Goal: Task Accomplishment & Management: Complete application form

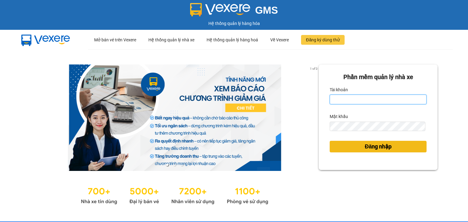
type input "vu.cohai"
click at [365, 147] on span "Đăng nhập" at bounding box center [378, 147] width 27 height 9
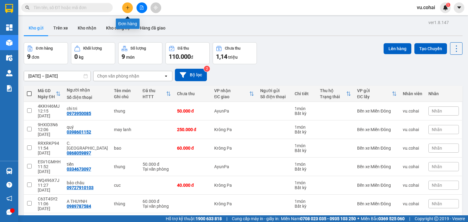
click at [132, 8] on button at bounding box center [127, 7] width 11 height 11
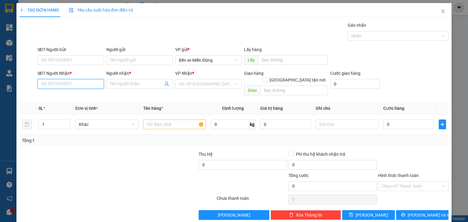
click at [95, 86] on input "SĐT Người Nhận *" at bounding box center [70, 84] width 66 height 10
click at [92, 95] on div "0961072772 - [GEOGRAPHIC_DATA] b4tai6" at bounding box center [82, 96] width 82 height 7
type input "0961072772"
type input "NH [GEOGRAPHIC_DATA] b4tai6"
type input "0961072772"
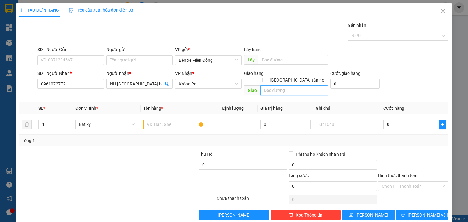
click at [271, 86] on input "text" at bounding box center [294, 91] width 68 height 10
type input "exim"
click at [67, 122] on icon "up" at bounding box center [67, 123] width 2 height 2
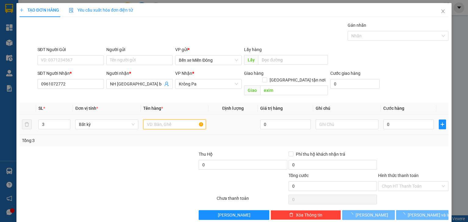
click at [178, 120] on input "text" at bounding box center [174, 125] width 63 height 10
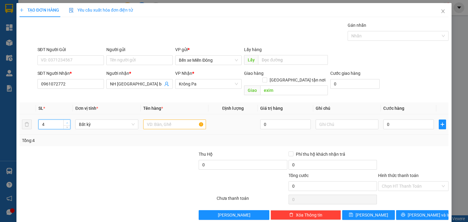
click at [65, 121] on span "up" at bounding box center [67, 123] width 4 height 4
type input "6"
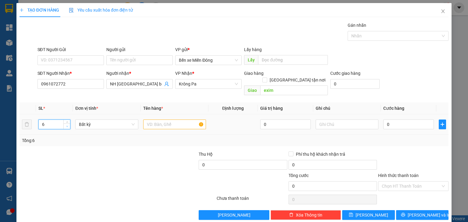
click at [66, 125] on icon "down" at bounding box center [67, 126] width 2 height 2
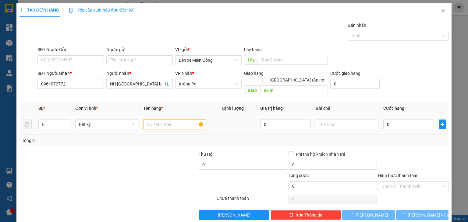
click at [153, 120] on input "text" at bounding box center [174, 125] width 63 height 10
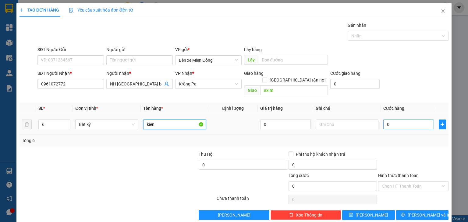
type input "kien"
click at [389, 120] on input "0" at bounding box center [408, 125] width 51 height 10
type input "1"
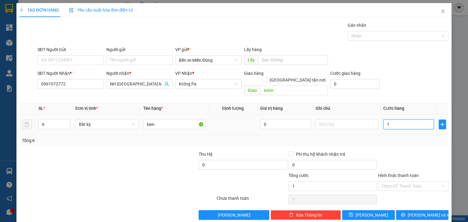
type input "12"
type input "120"
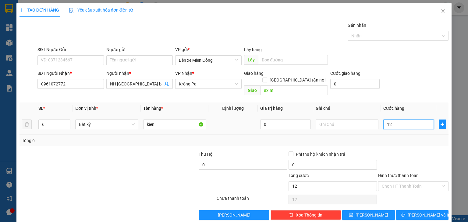
type input "120"
type input "1.200"
type input "12.000"
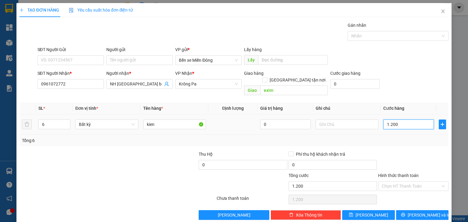
type input "12.000"
type input "120.000"
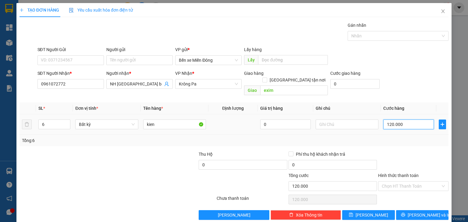
type input "1.200.000"
click at [400, 137] on div "Tổng: 6" at bounding box center [234, 140] width 424 height 7
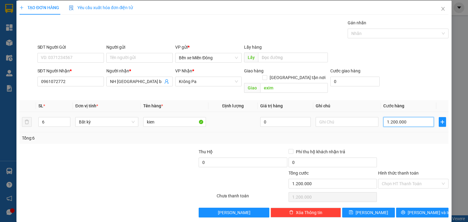
click at [417, 117] on input "1.200.000" at bounding box center [408, 122] width 51 height 10
click at [403, 149] on div at bounding box center [413, 159] width 72 height 21
click at [407, 117] on input "1.200.000" at bounding box center [408, 122] width 51 height 10
type input "0"
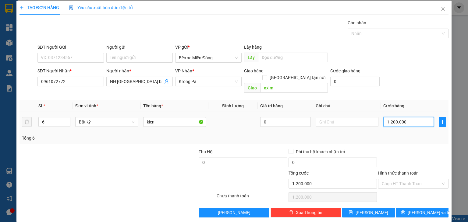
type input "0"
type input "09"
type input "9"
type input "090"
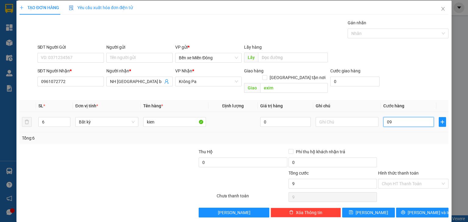
type input "90"
type input "0.900"
type input "900"
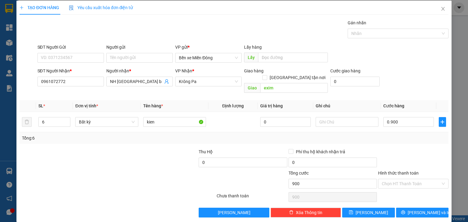
type input "900.000"
click at [403, 139] on div "Transit Pickup Surcharge Ids Transit Deliver Surcharge Ids Transit Deliver Surc…" at bounding box center [233, 118] width 429 height 198
click at [413, 117] on input "900.000" at bounding box center [408, 122] width 51 height 10
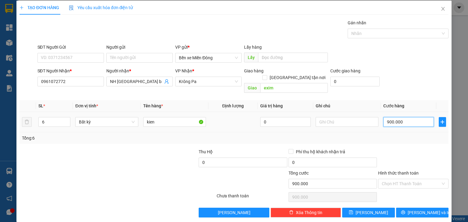
type input "0"
type input "07"
type input "7"
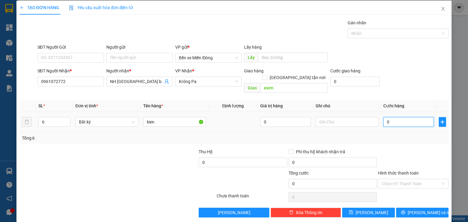
type input "7"
type input "075"
type input "75"
type input "0.750"
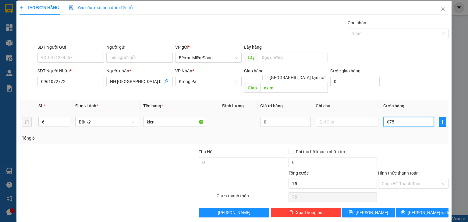
type input "750"
type input "750.000"
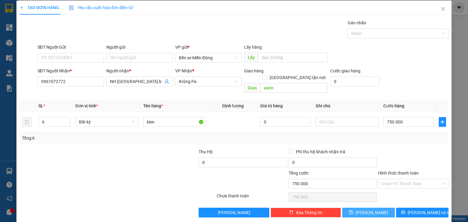
click at [380, 208] on button "[PERSON_NAME]" at bounding box center [368, 213] width 53 height 10
type input "1"
type input "0"
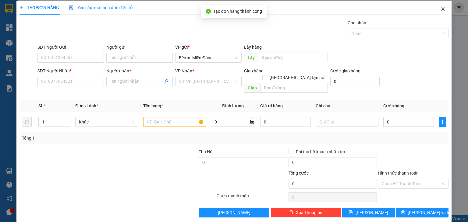
click at [440, 9] on icon "close" at bounding box center [442, 8] width 5 height 5
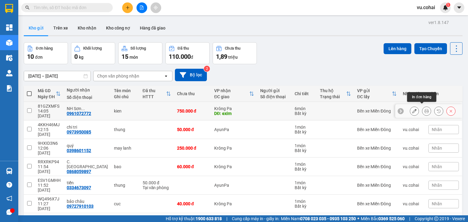
click at [424, 110] on icon at bounding box center [426, 111] width 4 height 4
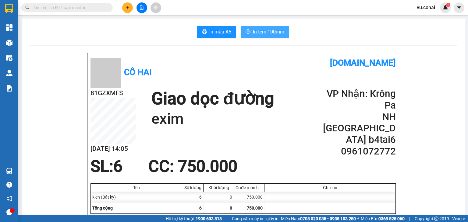
click at [276, 31] on span "In tem 100mm" at bounding box center [268, 32] width 31 height 8
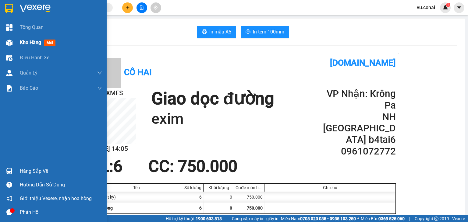
click at [18, 43] on div "Kho hàng mới" at bounding box center [53, 42] width 107 height 15
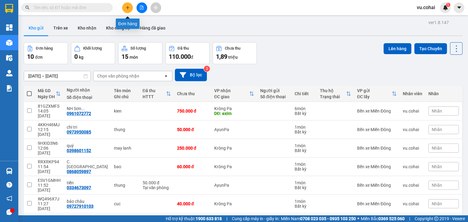
click at [129, 5] on icon "plus" at bounding box center [127, 7] width 4 height 4
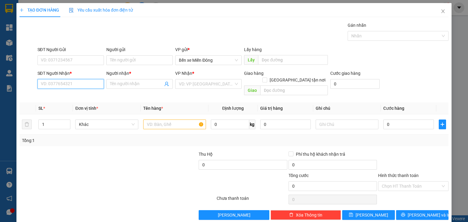
click at [83, 84] on input "SĐT Người Nhận *" at bounding box center [70, 84] width 66 height 10
type input "0399822590"
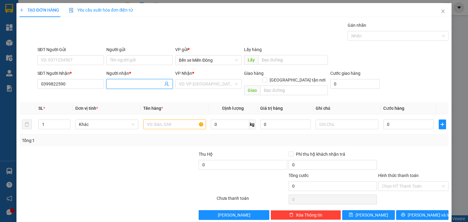
click at [126, 85] on input "Người nhận *" at bounding box center [136, 84] width 53 height 7
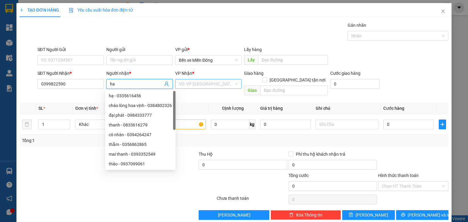
type input "ha"
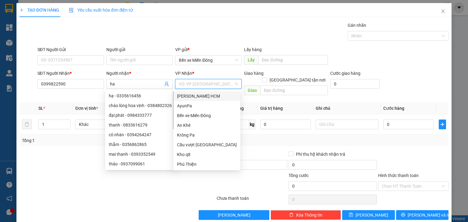
click at [195, 83] on input "search" at bounding box center [206, 83] width 55 height 9
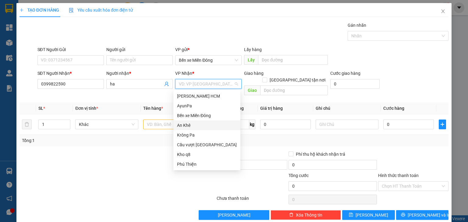
click at [194, 125] on div "An Khê" at bounding box center [207, 125] width 60 height 7
click at [193, 125] on div "An Khê" at bounding box center [207, 125] width 60 height 7
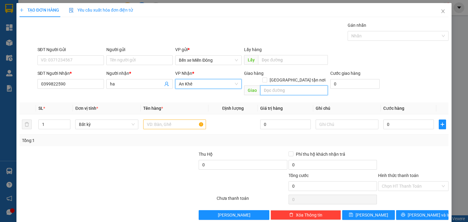
click at [279, 88] on input "text" at bounding box center [294, 91] width 68 height 10
type input "po to"
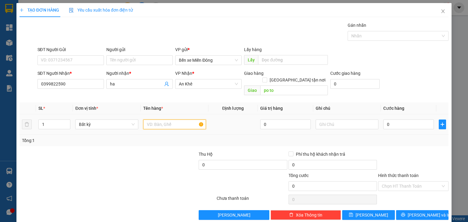
click at [170, 120] on input "text" at bounding box center [174, 125] width 63 height 10
type input "xe"
click at [391, 120] on input "0" at bounding box center [408, 125] width 51 height 10
click at [388, 120] on input "0" at bounding box center [408, 125] width 51 height 10
type input "04"
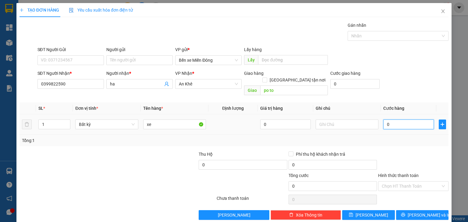
type input "4"
type input "045"
type input "45"
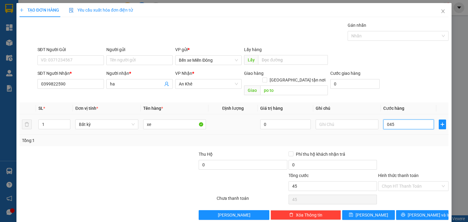
type input "0.450"
type input "450"
type input "450.000"
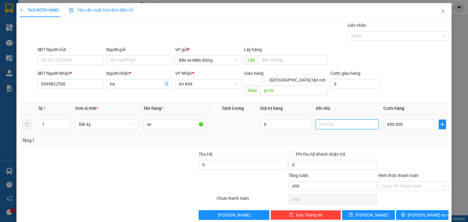
type input "450.000"
click at [328, 120] on input "text" at bounding box center [346, 125] width 63 height 10
type input "ko co cavet"
click at [410, 137] on div "Tổng: 1" at bounding box center [234, 140] width 424 height 7
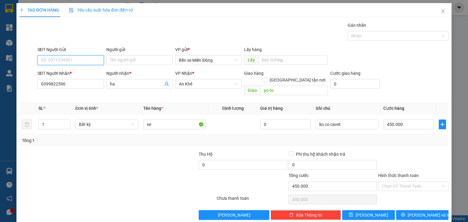
click at [89, 61] on input "SĐT Người Gửi" at bounding box center [70, 60] width 66 height 10
paste input "0867689538"
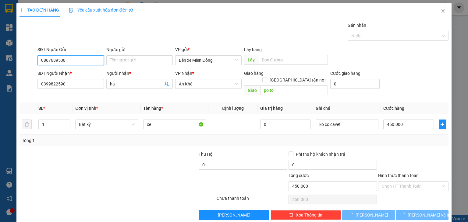
type input "0867689538"
click at [379, 79] on div "SĐT Người Nhận * 0399822590 Người nhận * ha VP Nhận * An Khê Giao hàng Giao tận…" at bounding box center [243, 84] width 414 height 28
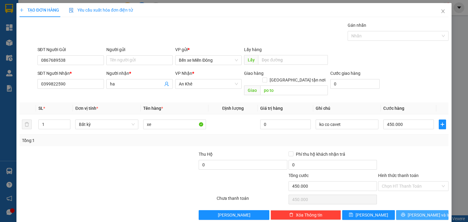
click at [417, 212] on span "[PERSON_NAME] và In" at bounding box center [428, 215] width 43 height 7
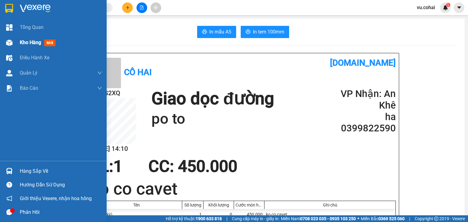
click at [16, 42] on div "Kho hàng mới" at bounding box center [53, 42] width 107 height 15
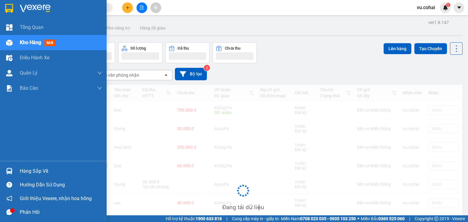
click at [16, 42] on div "Kho hàng mới" at bounding box center [53, 42] width 107 height 15
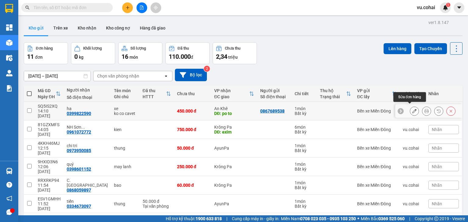
click at [412, 109] on icon at bounding box center [414, 111] width 4 height 4
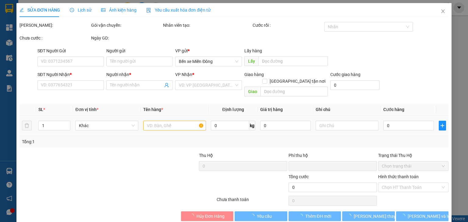
type input "0867689538"
type input "0399822590"
type input "ha"
type input "po to"
type input "0"
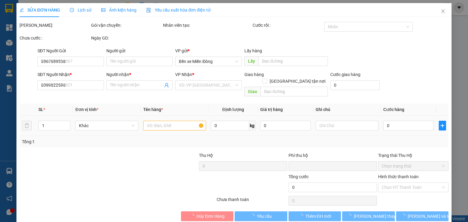
type input "450.000"
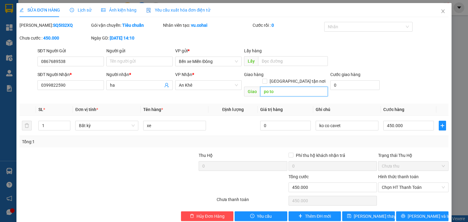
click at [261, 87] on input "po to" at bounding box center [294, 92] width 68 height 10
click at [401, 183] on span "Chọn HT Thanh Toán" at bounding box center [413, 187] width 63 height 9
type input "ub xa po to"
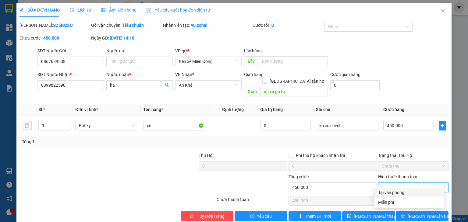
click at [400, 191] on div "Tại văn phòng" at bounding box center [409, 192] width 62 height 7
type input "0"
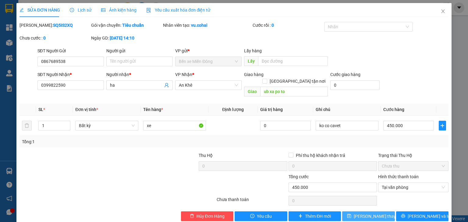
click at [379, 213] on span "[PERSON_NAME] thay đổi" at bounding box center [378, 216] width 49 height 7
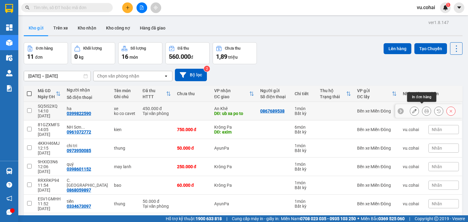
click at [424, 111] on icon at bounding box center [426, 111] width 4 height 4
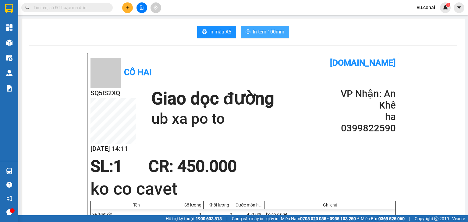
click at [275, 37] on button "In tem 100mm" at bounding box center [265, 32] width 48 height 12
click at [129, 10] on button at bounding box center [127, 7] width 11 height 11
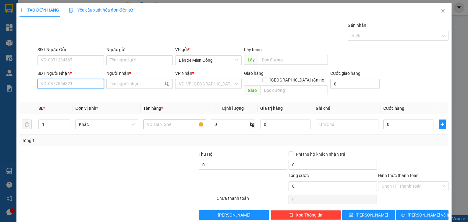
click at [83, 82] on input "SĐT Người Nhận *" at bounding box center [70, 84] width 66 height 10
paste input "0327327189"
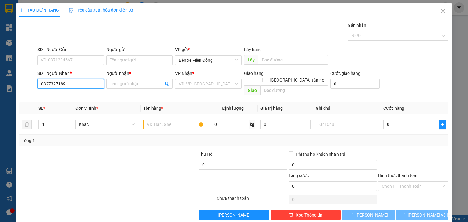
type input "0327327189"
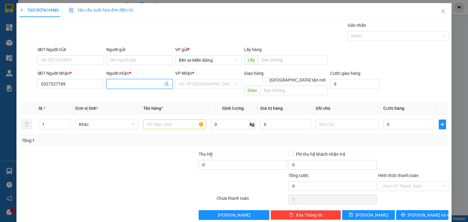
click at [129, 86] on input "Người nhận *" at bounding box center [136, 84] width 53 height 7
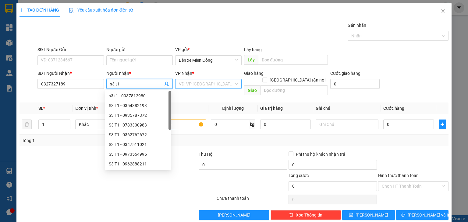
type input "s3 t1"
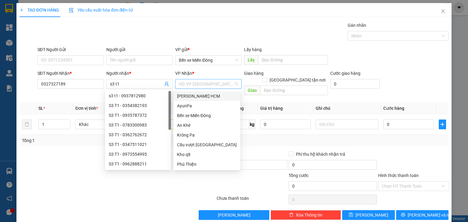
click at [200, 84] on input "search" at bounding box center [206, 83] width 55 height 9
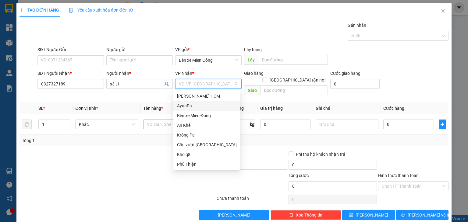
click at [192, 107] on div "AyunPa" at bounding box center [207, 106] width 60 height 7
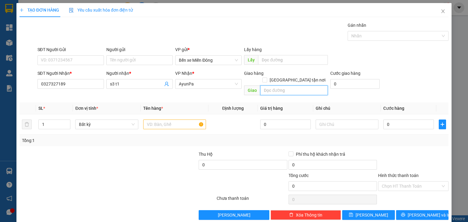
click at [284, 86] on input "text" at bounding box center [294, 91] width 68 height 10
type input "cliec"
click at [47, 120] on input "1" at bounding box center [54, 124] width 31 height 9
type input "200"
click at [185, 120] on input "text" at bounding box center [174, 125] width 63 height 10
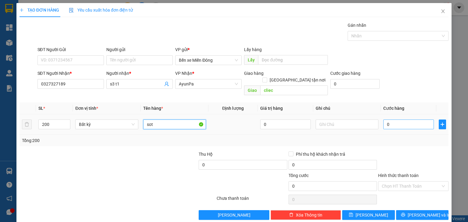
type input "sot"
click at [387, 120] on input "0" at bounding box center [408, 125] width 51 height 10
type input "1"
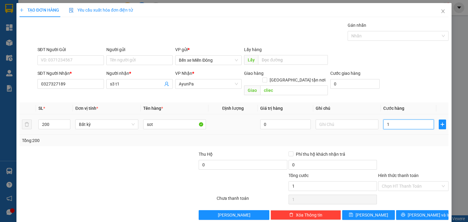
type input "10"
type input "100"
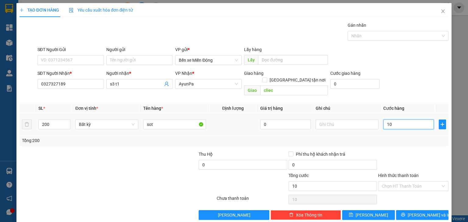
type input "100"
type input "1.000"
type input "1.000.000"
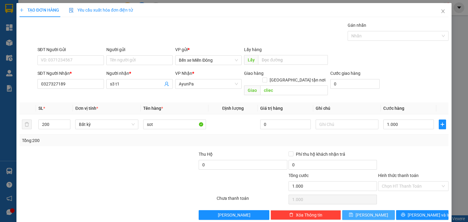
type input "1.000.000"
click at [367, 212] on span "[PERSON_NAME]" at bounding box center [371, 215] width 33 height 7
type input "1"
type input "0"
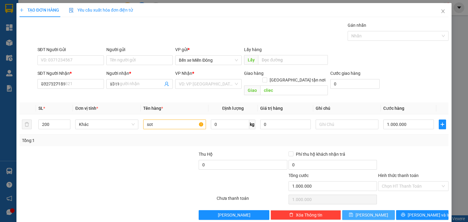
type input "0"
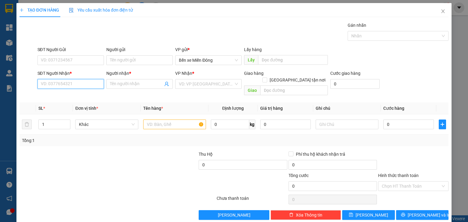
click at [85, 87] on input "SĐT Người Nhận *" at bounding box center [70, 84] width 66 height 10
paste input "0372803267"
type input "0372803267"
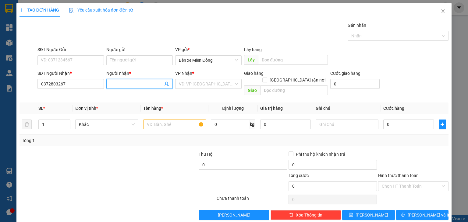
click at [113, 84] on input "Người nhận *" at bounding box center [136, 84] width 53 height 7
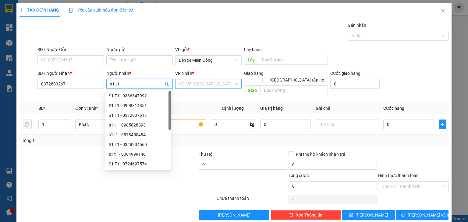
type input "s1 t1"
click at [210, 86] on input "search" at bounding box center [206, 83] width 55 height 9
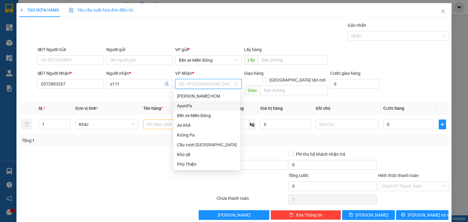
click at [188, 110] on div "AyunPa" at bounding box center [206, 106] width 67 height 10
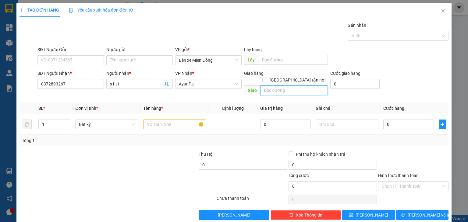
click at [270, 86] on input "text" at bounding box center [294, 91] width 68 height 10
type input "ipa"
click at [185, 120] on input "text" at bounding box center [174, 125] width 63 height 10
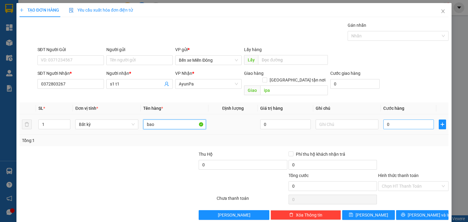
type input "bao"
click at [393, 120] on input "0" at bounding box center [408, 125] width 51 height 10
type input "1"
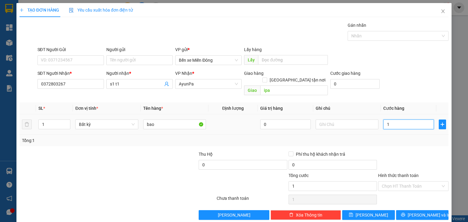
type input "10"
type input "10.000"
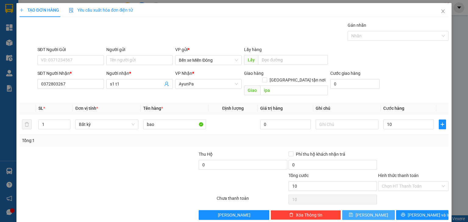
type input "10.000"
click at [375, 210] on button "[PERSON_NAME]" at bounding box center [368, 215] width 53 height 10
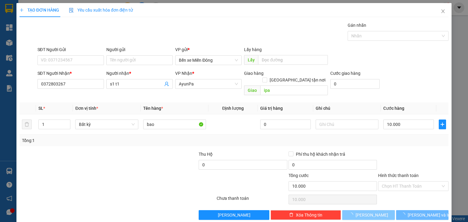
type input "0"
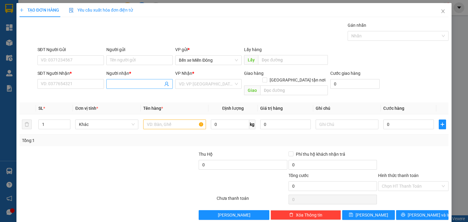
click at [129, 84] on input "Người nhận *" at bounding box center [136, 84] width 53 height 7
type input "ca phu thien"
click at [148, 97] on div "CÁ PHÚ THIỆN - 0971111745" at bounding box center [138, 96] width 58 height 7
type input "0971111745"
type input "CÁ PHÚ THIỆN"
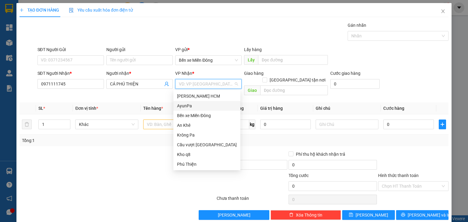
click at [203, 83] on input "search" at bounding box center [206, 83] width 55 height 9
drag, startPoint x: 197, startPoint y: 136, endPoint x: 205, endPoint y: 85, distance: 52.0
click at [205, 85] on body "Kết quả tìm kiếm ( 0 ) Bộ lọc No Data vu.cohai 1 Tổng Quan Kho hàng mới Điều hà…" at bounding box center [234, 111] width 468 height 222
click at [205, 85] on input "search" at bounding box center [206, 83] width 55 height 9
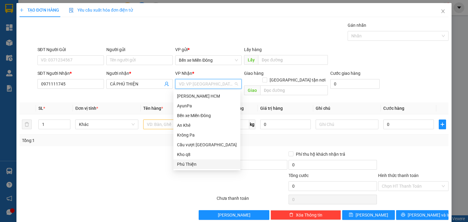
click at [197, 163] on div "Phú Thiện" at bounding box center [207, 164] width 60 height 7
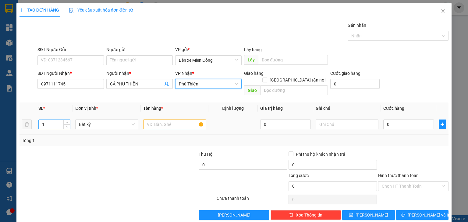
click at [54, 120] on input "1" at bounding box center [54, 124] width 31 height 9
type input "10"
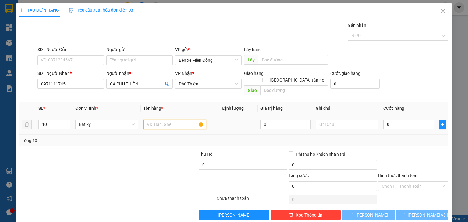
click at [171, 120] on input "text" at bounding box center [174, 125] width 63 height 10
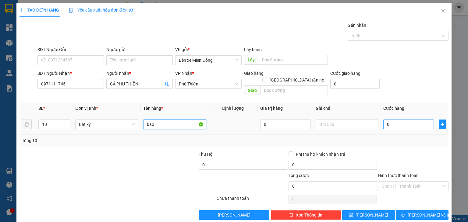
type input "bao"
click at [387, 120] on input "0" at bounding box center [408, 125] width 51 height 10
type input "5"
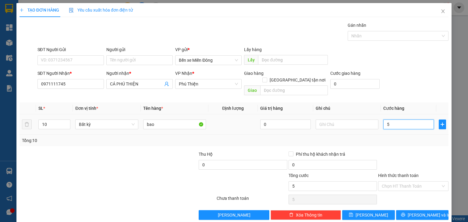
type input "50"
type input "500"
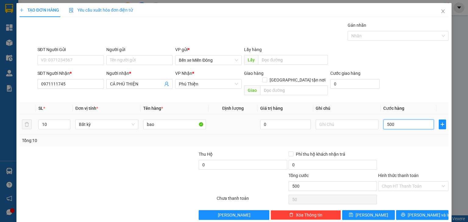
type input "500"
type input "500.000"
click at [373, 210] on button "[PERSON_NAME]" at bounding box center [368, 215] width 53 height 10
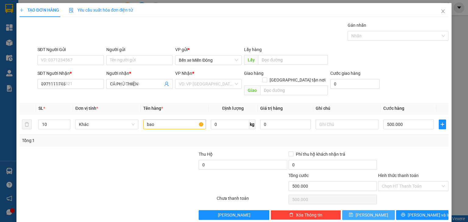
type input "1"
type input "0"
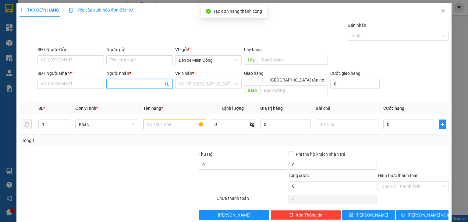
click at [124, 85] on input "Người nhận *" at bounding box center [136, 84] width 53 height 7
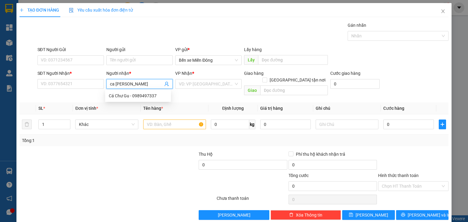
type input "ca [PERSON_NAME]"
click at [132, 98] on div "Cá Chư Gu - 0989497337" at bounding box center [138, 96] width 58 height 7
type input "0989497337"
type input "Cá Chư Gu"
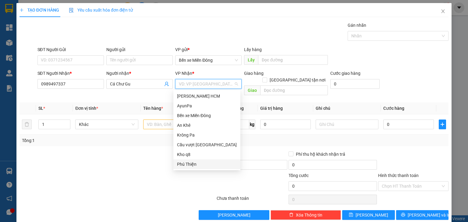
click at [211, 85] on input "search" at bounding box center [206, 83] width 55 height 9
click at [192, 137] on div "Krông Pa" at bounding box center [207, 135] width 60 height 7
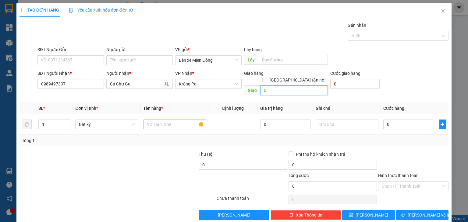
click at [271, 86] on input "c" at bounding box center [294, 91] width 68 height 10
type input "[PERSON_NAME]"
click at [58, 120] on input "1" at bounding box center [54, 124] width 31 height 9
type input "8"
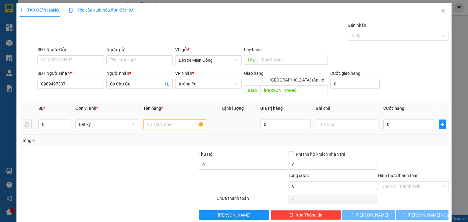
click at [153, 120] on input "text" at bounding box center [174, 125] width 63 height 10
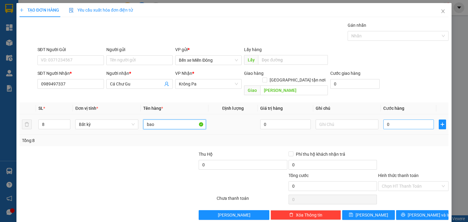
type input "bao"
click at [389, 120] on input "0" at bounding box center [408, 125] width 51 height 10
type input "4"
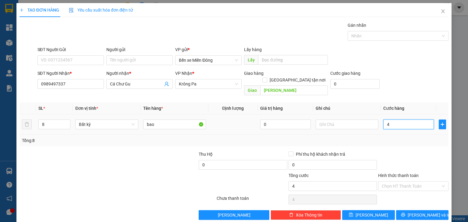
type input "40"
type input "400"
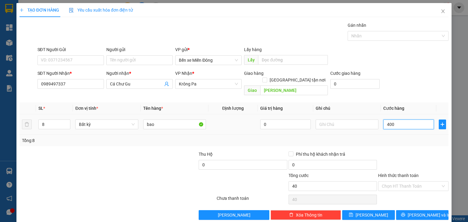
type input "400"
type input "400.000"
click at [374, 210] on button "[PERSON_NAME]" at bounding box center [368, 215] width 53 height 10
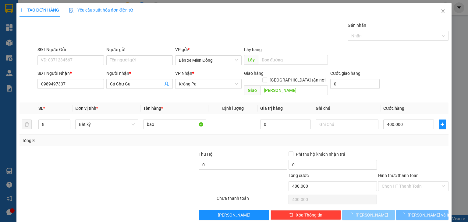
type input "1"
type input "0"
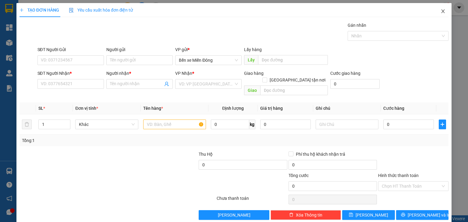
click at [440, 12] on icon "close" at bounding box center [442, 11] width 5 height 5
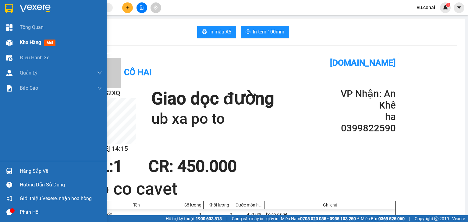
click at [16, 42] on div "Kho hàng mới" at bounding box center [53, 42] width 107 height 15
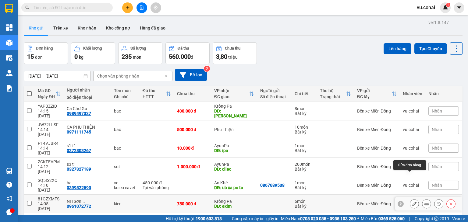
click at [412, 202] on icon at bounding box center [414, 204] width 4 height 4
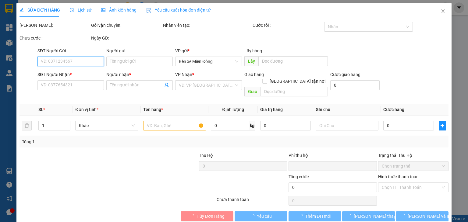
type input "0961072772"
type input "NH [GEOGRAPHIC_DATA] b4tai6"
type input "exim"
type input "0"
type input "750.000"
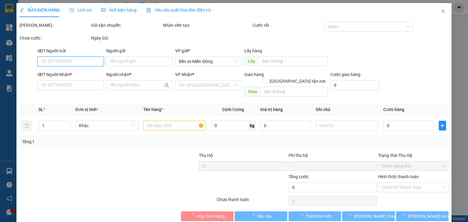
type input "750.000"
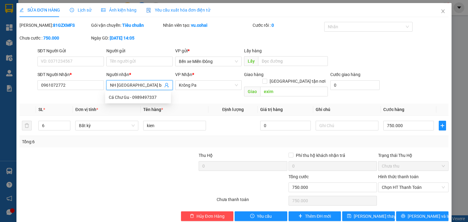
drag, startPoint x: 140, startPoint y: 86, endPoint x: 157, endPoint y: 86, distance: 17.4
click at [157, 86] on input "NH [GEOGRAPHIC_DATA] b4tai6" at bounding box center [136, 85] width 53 height 7
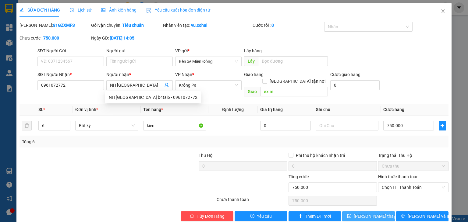
click at [359, 213] on span "[PERSON_NAME] thay đổi" at bounding box center [378, 216] width 49 height 7
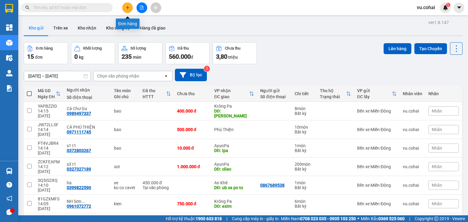
click at [130, 9] on button at bounding box center [127, 7] width 11 height 11
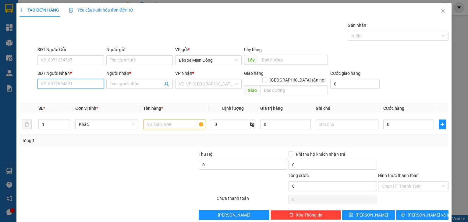
click at [88, 84] on input "SĐT Người Nhận *" at bounding box center [70, 84] width 66 height 10
paste input "0352805694"
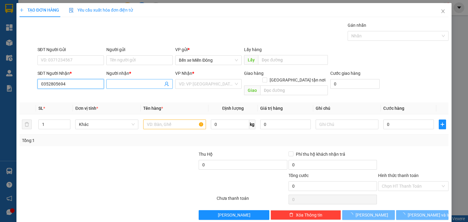
type input "0352805694"
click at [121, 85] on input "Người nhận *" at bounding box center [136, 84] width 53 height 7
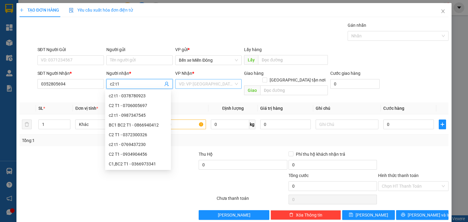
type input "c2 t1"
click at [186, 84] on input "search" at bounding box center [206, 83] width 55 height 9
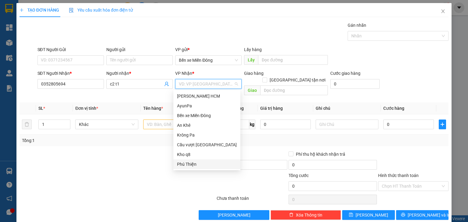
click at [188, 166] on div "Phú Thiện" at bounding box center [207, 164] width 60 height 7
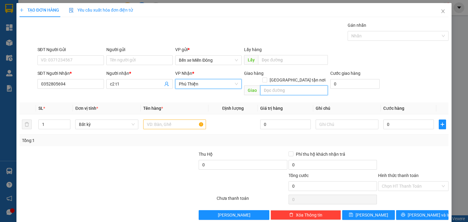
click at [280, 86] on input "text" at bounding box center [294, 91] width 68 height 10
type input "diem 7"
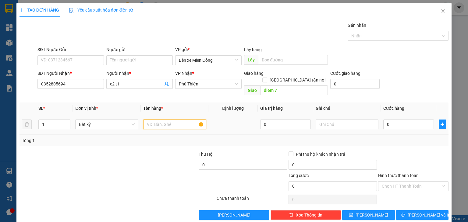
click at [151, 120] on input "text" at bounding box center [174, 125] width 63 height 10
click at [67, 121] on span "up" at bounding box center [67, 123] width 4 height 4
type input "3"
click at [67, 121] on span "up" at bounding box center [67, 123] width 4 height 4
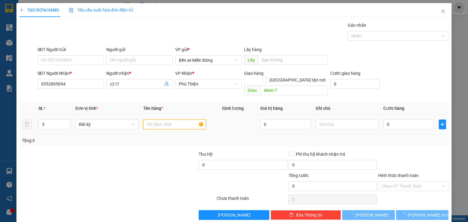
click at [171, 120] on input "text" at bounding box center [174, 125] width 63 height 10
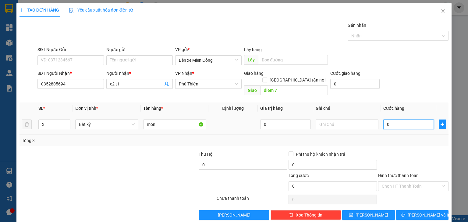
click at [396, 120] on input "0" at bounding box center [408, 125] width 51 height 10
click at [333, 120] on input "text" at bounding box center [346, 125] width 63 height 10
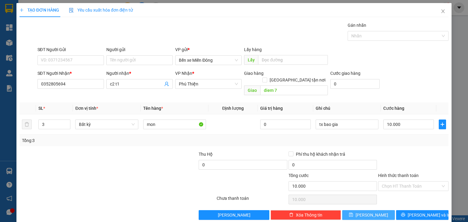
click at [353, 213] on icon "save" at bounding box center [351, 215] width 4 height 4
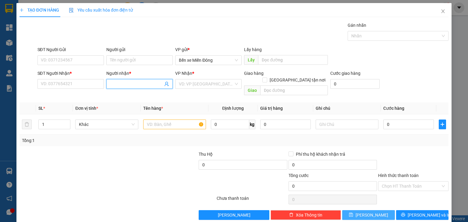
click at [149, 83] on input "Người nhận *" at bounding box center [136, 84] width 53 height 7
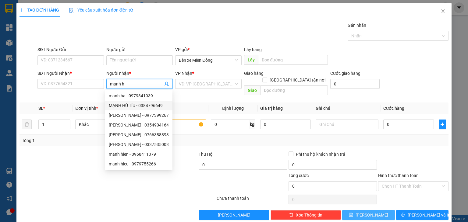
click at [143, 107] on div "MẠNH HỦ TÍU - 0384796649" at bounding box center [139, 105] width 60 height 7
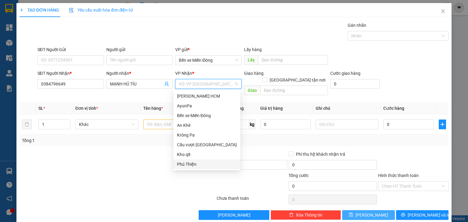
click at [193, 83] on input "search" at bounding box center [206, 83] width 55 height 9
click at [192, 136] on div "Krông Pa" at bounding box center [207, 135] width 60 height 7
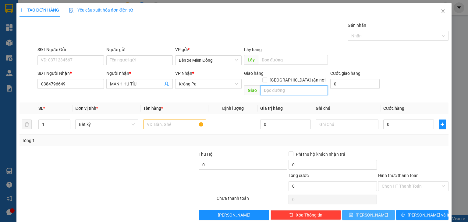
click at [277, 86] on input "text" at bounding box center [294, 91] width 68 height 10
click at [162, 120] on input "text" at bounding box center [174, 125] width 63 height 10
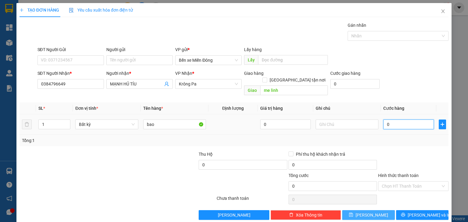
click at [399, 120] on input "0" at bounding box center [408, 125] width 51 height 10
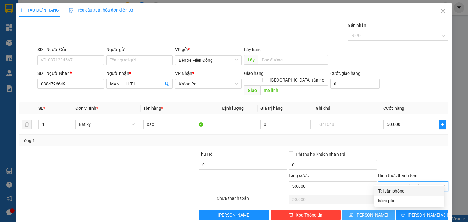
click at [423, 182] on input "Hình thức thanh toán" at bounding box center [411, 186] width 59 height 9
click at [424, 189] on div "Tại văn phòng" at bounding box center [409, 191] width 62 height 7
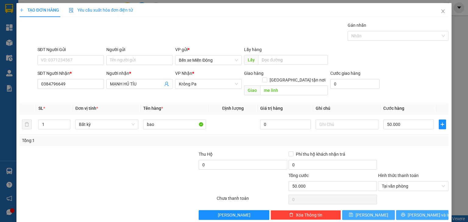
click at [426, 212] on span "[PERSON_NAME] và In" at bounding box center [428, 215] width 43 height 7
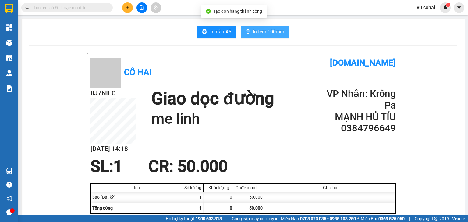
click at [275, 36] on button "In tem 100mm" at bounding box center [265, 32] width 48 height 12
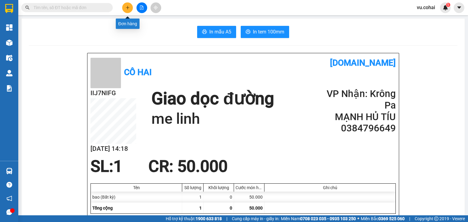
click at [128, 7] on icon "plus" at bounding box center [127, 7] width 4 height 4
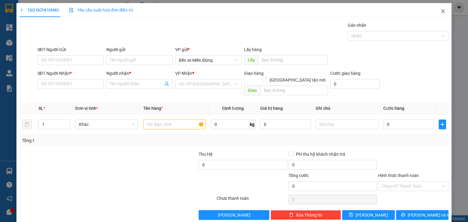
click at [440, 10] on icon "close" at bounding box center [442, 11] width 5 height 5
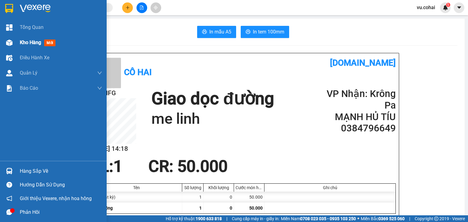
click at [32, 41] on span "Kho hàng" at bounding box center [30, 43] width 21 height 6
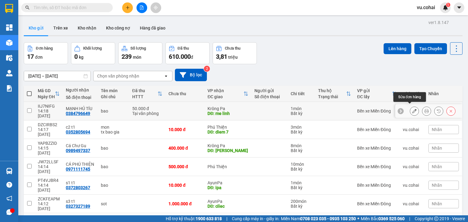
click at [412, 111] on button at bounding box center [414, 111] width 9 height 11
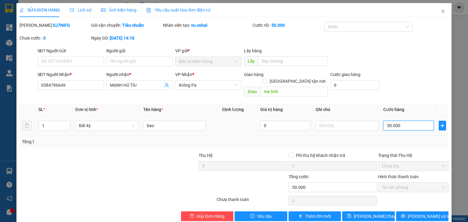
click at [410, 121] on input "50.000" at bounding box center [408, 126] width 51 height 10
click at [374, 213] on span "[PERSON_NAME] thay đổi" at bounding box center [378, 216] width 49 height 7
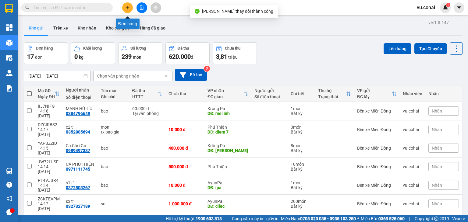
click at [127, 9] on icon "plus" at bounding box center [127, 7] width 4 height 4
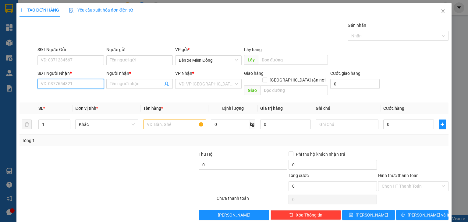
click at [91, 87] on input "SĐT Người Nhận *" at bounding box center [70, 84] width 66 height 10
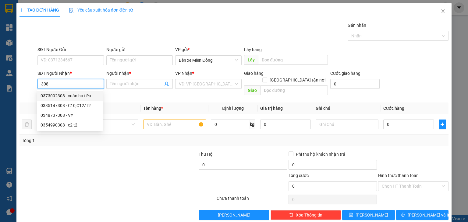
click at [85, 94] on div "0373092308 - xuân hủ tiếu" at bounding box center [70, 96] width 58 height 7
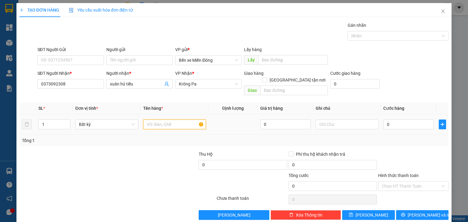
click at [165, 120] on input "text" at bounding box center [174, 125] width 63 height 10
click at [383, 120] on input "0" at bounding box center [408, 125] width 51 height 10
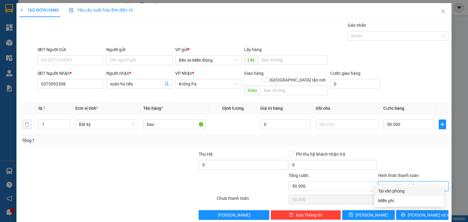
click at [400, 182] on input "Hình thức thanh toán" at bounding box center [411, 186] width 59 height 9
click at [416, 190] on div "Tại văn phòng" at bounding box center [409, 191] width 62 height 7
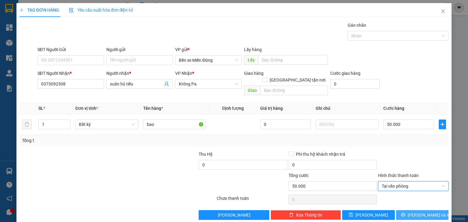
click at [417, 212] on span "[PERSON_NAME] và In" at bounding box center [428, 215] width 43 height 7
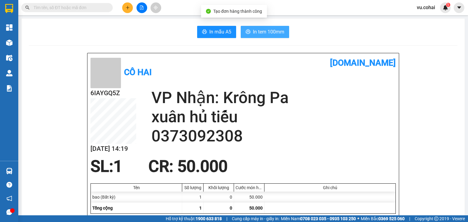
click at [273, 32] on span "In tem 100mm" at bounding box center [268, 32] width 31 height 8
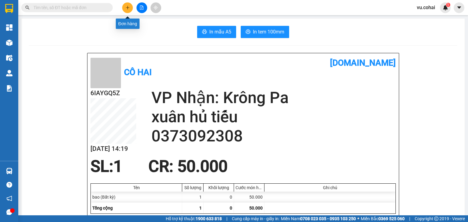
click at [126, 6] on icon "plus" at bounding box center [127, 7] width 4 height 4
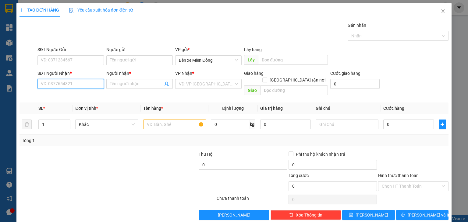
click at [94, 85] on input "SĐT Người Nhận *" at bounding box center [70, 84] width 66 height 10
paste input "0345787469"
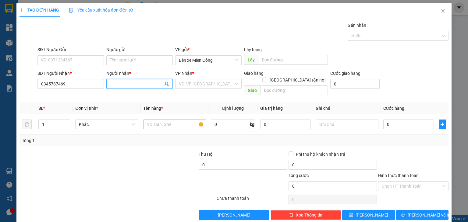
click at [143, 83] on input "Người nhận *" at bounding box center [136, 84] width 53 height 7
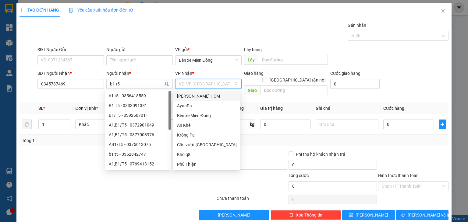
click at [194, 84] on input "search" at bounding box center [206, 83] width 55 height 9
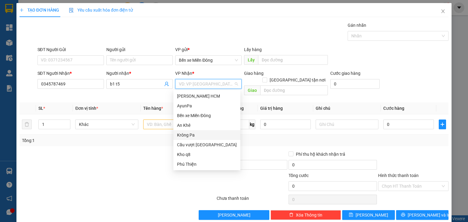
click at [191, 134] on div "Krông Pa" at bounding box center [207, 135] width 60 height 7
click at [193, 136] on div "Krông Pa" at bounding box center [207, 135] width 60 height 7
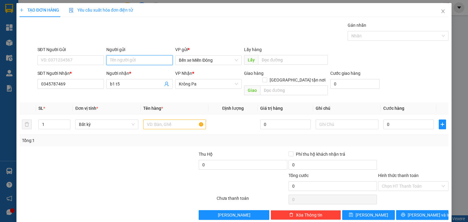
click at [131, 59] on input "Người gửi" at bounding box center [139, 60] width 66 height 10
click at [67, 122] on icon "up" at bounding box center [67, 123] width 2 height 2
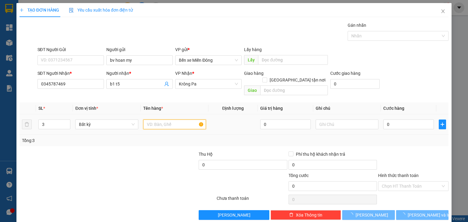
click at [168, 120] on input "text" at bounding box center [174, 125] width 63 height 10
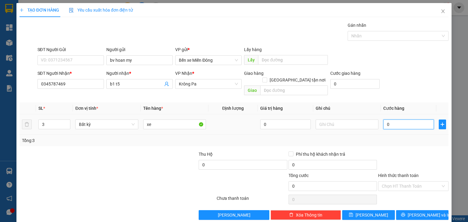
click at [390, 120] on input "0" at bounding box center [408, 125] width 51 height 10
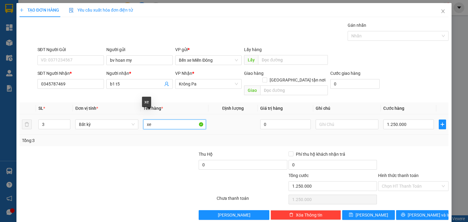
click at [178, 120] on input "xe" at bounding box center [174, 125] width 63 height 10
click at [145, 120] on input "xe sr" at bounding box center [174, 125] width 63 height 10
click at [169, 120] on input "2xe sr" at bounding box center [174, 125] width 63 height 10
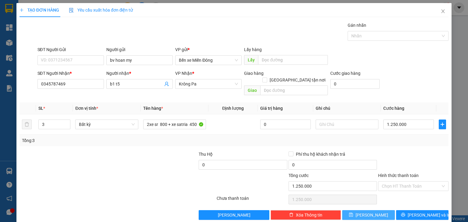
click at [371, 212] on span "[PERSON_NAME]" at bounding box center [371, 215] width 33 height 7
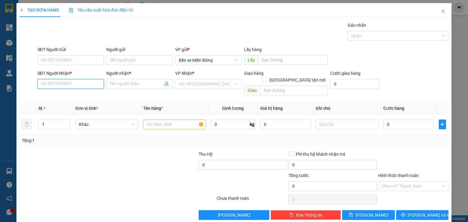
click at [92, 84] on input "SĐT Người Nhận *" at bounding box center [70, 84] width 66 height 10
click at [88, 97] on div "0975442223 - Hòa" at bounding box center [70, 96] width 58 height 7
click at [162, 120] on input "text" at bounding box center [174, 125] width 63 height 10
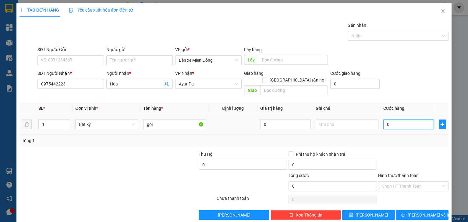
click at [392, 120] on input "0" at bounding box center [408, 125] width 51 height 10
click at [376, 210] on button "[PERSON_NAME]" at bounding box center [368, 215] width 53 height 10
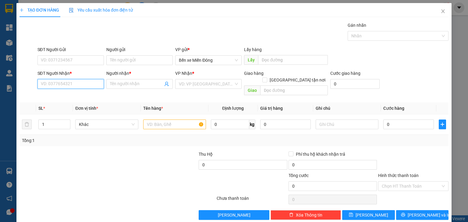
click at [70, 85] on input "SĐT Người Nhận *" at bounding box center [70, 84] width 66 height 10
paste input "0356905468"
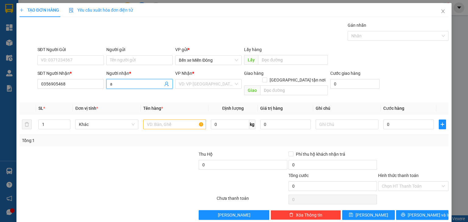
click at [120, 82] on input "a" at bounding box center [136, 84] width 53 height 7
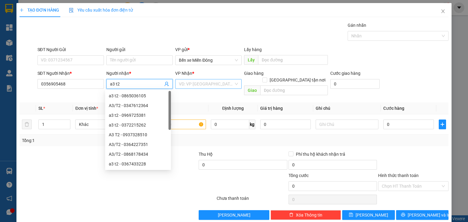
click at [205, 84] on input "search" at bounding box center [206, 83] width 55 height 9
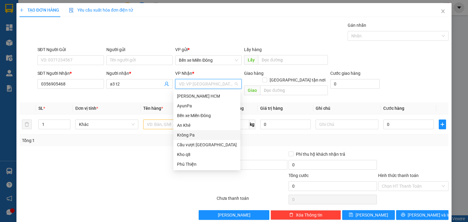
click at [191, 136] on div "Krông Pa" at bounding box center [207, 135] width 60 height 7
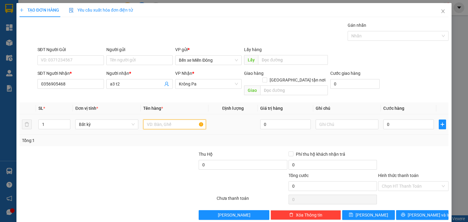
click at [168, 120] on input "text" at bounding box center [174, 125] width 63 height 10
click at [393, 120] on input "0" at bounding box center [408, 125] width 51 height 10
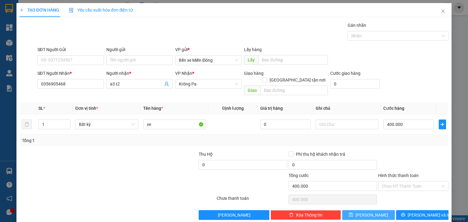
click at [363, 210] on button "[PERSON_NAME]" at bounding box center [368, 215] width 53 height 10
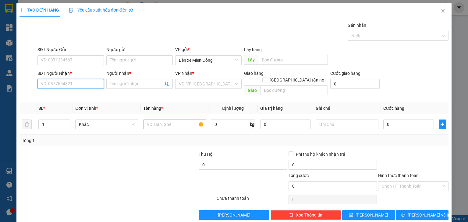
click at [83, 85] on input "SĐT Người Nhận *" at bounding box center [70, 84] width 66 height 10
paste input "0862322779"
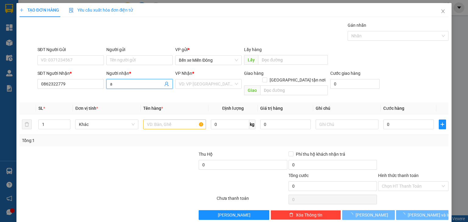
click at [122, 83] on input "a" at bounding box center [136, 84] width 53 height 7
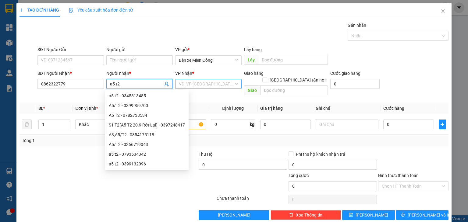
click at [181, 83] on input "search" at bounding box center [206, 83] width 55 height 9
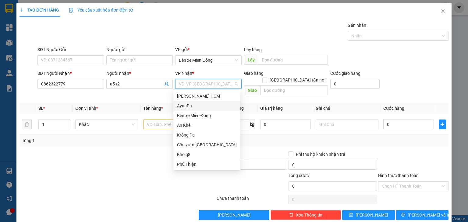
click at [193, 105] on div "AyunPa" at bounding box center [207, 106] width 60 height 7
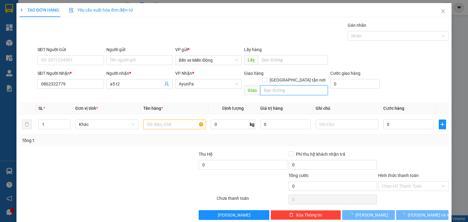
click at [293, 86] on input "text" at bounding box center [294, 91] width 68 height 10
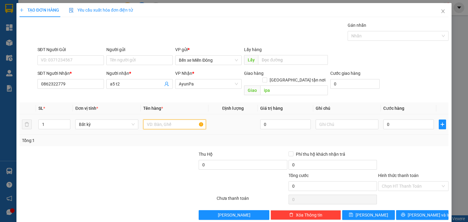
click at [171, 120] on input "text" at bounding box center [174, 125] width 63 height 10
click at [389, 120] on input "0" at bounding box center [408, 125] width 51 height 10
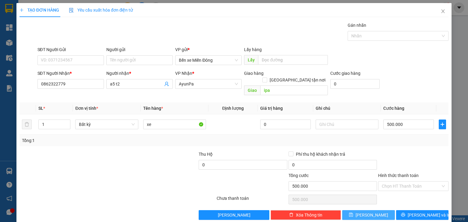
click at [380, 210] on button "[PERSON_NAME]" at bounding box center [368, 215] width 53 height 10
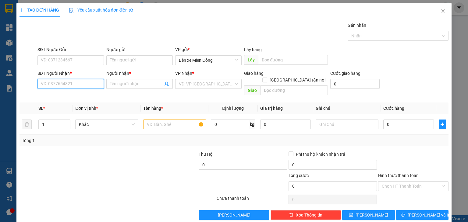
click at [88, 81] on input "SĐT Người Nhận *" at bounding box center [70, 84] width 66 height 10
paste input "0971271793"
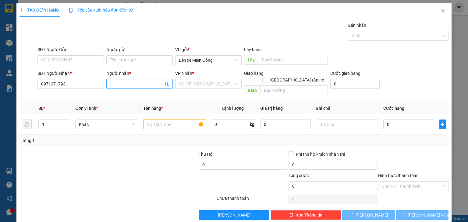
click at [127, 83] on input "Người nhận *" at bounding box center [136, 84] width 53 height 7
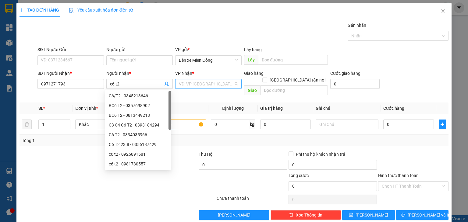
click at [190, 82] on input "search" at bounding box center [206, 83] width 55 height 9
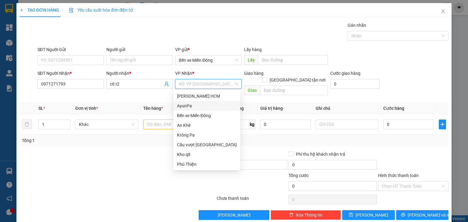
click at [186, 105] on div "AyunPa" at bounding box center [207, 106] width 60 height 7
click at [184, 106] on div "AyunPa" at bounding box center [207, 106] width 60 height 7
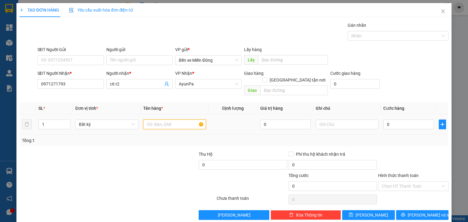
click at [160, 120] on input "text" at bounding box center [174, 125] width 63 height 10
click at [400, 121] on input "0" at bounding box center [408, 125] width 51 height 10
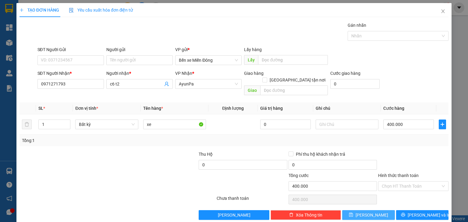
click at [368, 212] on span "[PERSON_NAME]" at bounding box center [371, 215] width 33 height 7
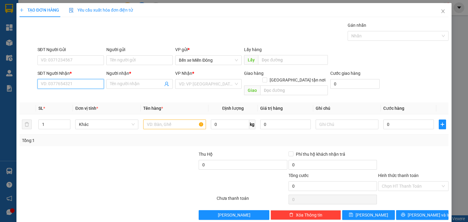
click at [95, 82] on input "SĐT Người Nhận *" at bounding box center [70, 84] width 66 height 10
paste input "0332995713"
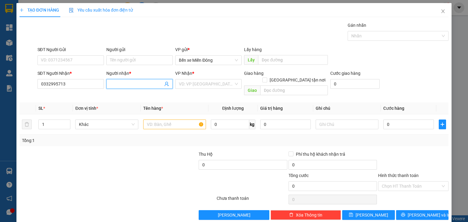
click at [124, 85] on input "Người nhận *" at bounding box center [136, 84] width 53 height 7
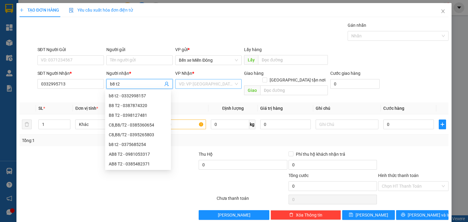
click at [184, 82] on input "search" at bounding box center [206, 83] width 55 height 9
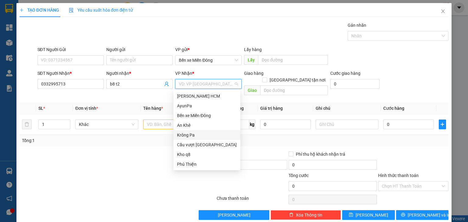
click at [192, 136] on div "Krông Pa" at bounding box center [207, 135] width 60 height 7
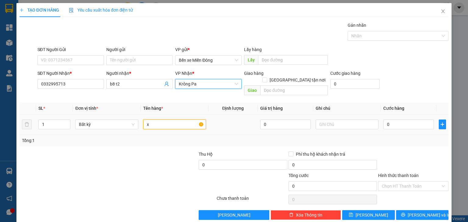
click at [165, 120] on input "x" at bounding box center [174, 125] width 63 height 10
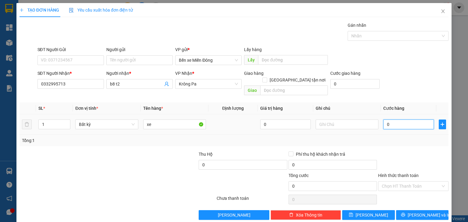
click at [400, 120] on input "0" at bounding box center [408, 125] width 51 height 10
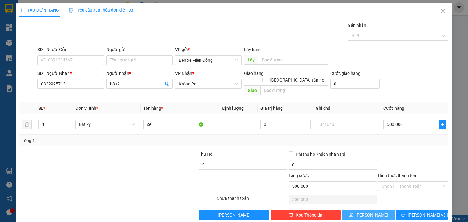
click at [371, 212] on span "[PERSON_NAME]" at bounding box center [371, 215] width 33 height 7
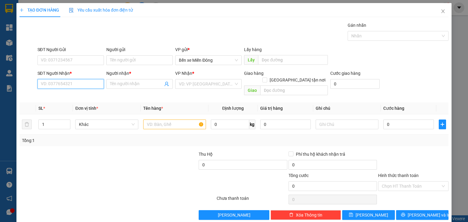
click at [89, 82] on input "SĐT Người Nhận *" at bounding box center [70, 84] width 66 height 10
paste input "0969170148"
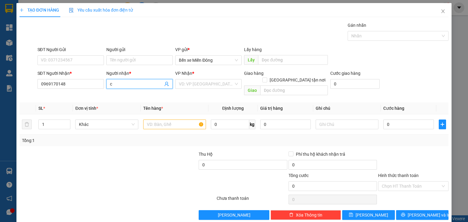
click at [136, 86] on input "c" at bounding box center [136, 84] width 53 height 7
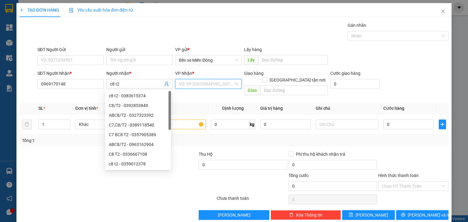
click at [183, 83] on input "search" at bounding box center [206, 83] width 55 height 9
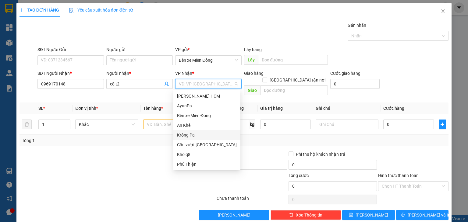
click at [189, 137] on div "Krông Pa" at bounding box center [207, 135] width 60 height 7
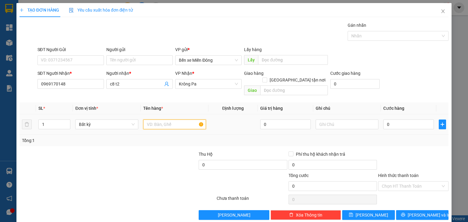
click at [164, 120] on input "text" at bounding box center [174, 125] width 63 height 10
click at [404, 120] on input "0" at bounding box center [408, 125] width 51 height 10
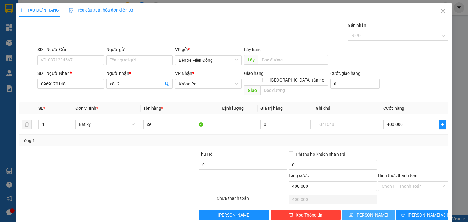
click at [369, 212] on span "[PERSON_NAME]" at bounding box center [371, 215] width 33 height 7
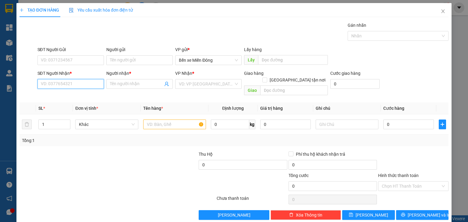
click at [84, 86] on input "SĐT Người Nhận *" at bounding box center [70, 84] width 66 height 10
paste input "0363967010"
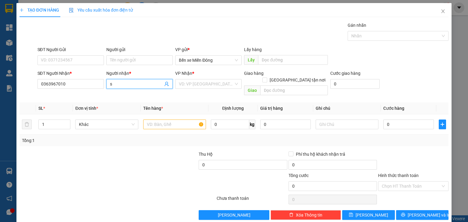
click at [126, 86] on input "s" at bounding box center [136, 84] width 53 height 7
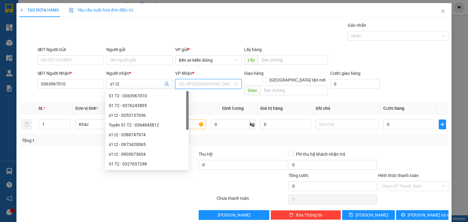
click at [207, 84] on input "search" at bounding box center [206, 83] width 55 height 9
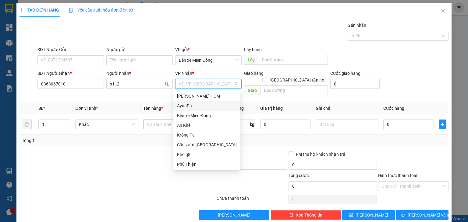
click at [196, 104] on div "AyunPa" at bounding box center [207, 106] width 60 height 7
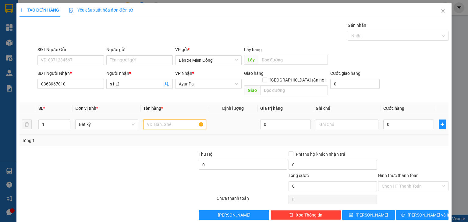
click at [170, 120] on input "text" at bounding box center [174, 125] width 63 height 10
click at [67, 122] on icon "up" at bounding box center [67, 123] width 2 height 2
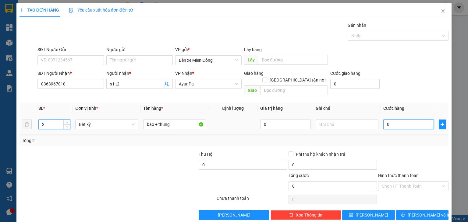
click at [393, 120] on input "0" at bounding box center [408, 125] width 51 height 10
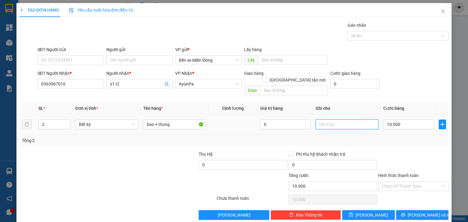
click at [356, 120] on input "text" at bounding box center [346, 125] width 63 height 10
click at [375, 210] on button "[PERSON_NAME]" at bounding box center [368, 215] width 53 height 10
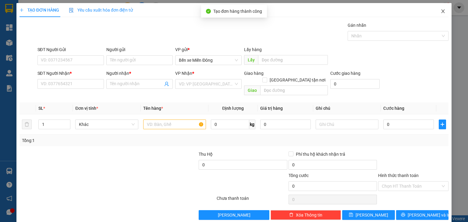
click at [440, 13] on icon "close" at bounding box center [442, 11] width 5 height 5
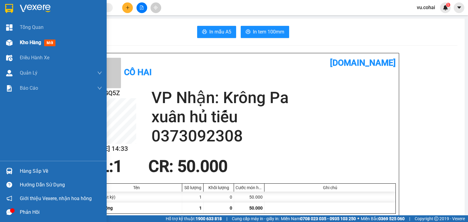
click at [32, 43] on span "Kho hàng" at bounding box center [30, 43] width 21 height 6
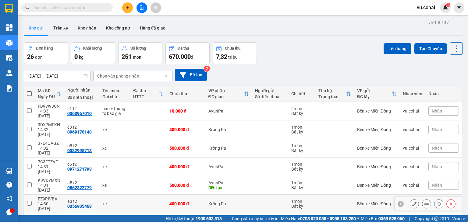
click at [28, 201] on input "checkbox" at bounding box center [29, 203] width 5 height 5
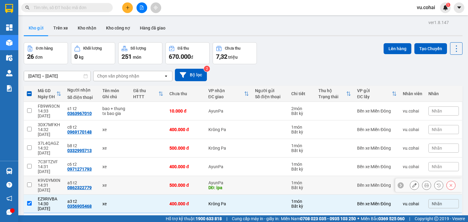
click at [31, 183] on input "checkbox" at bounding box center [29, 185] width 5 height 5
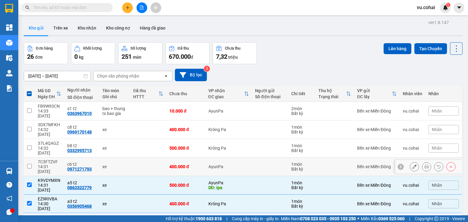
click at [30, 164] on input "checkbox" at bounding box center [29, 166] width 5 height 5
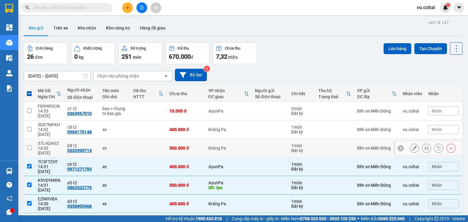
click at [30, 146] on input "checkbox" at bounding box center [29, 148] width 5 height 5
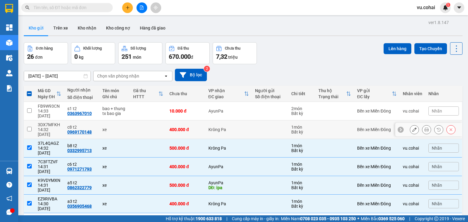
click at [29, 127] on input "checkbox" at bounding box center [29, 129] width 5 height 5
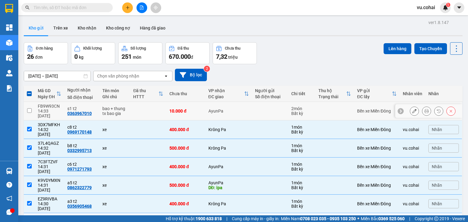
click at [30, 110] on input "checkbox" at bounding box center [29, 110] width 5 height 5
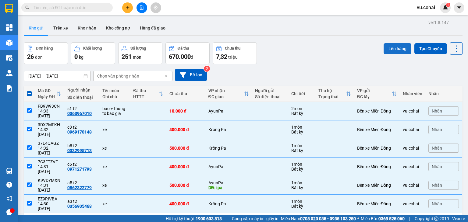
click at [393, 48] on button "Lên hàng" at bounding box center [397, 48] width 28 height 11
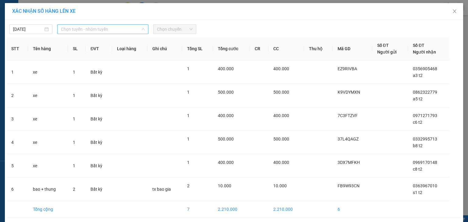
click at [133, 26] on span "Chọn tuyến - nhóm tuyến" at bounding box center [103, 29] width 84 height 9
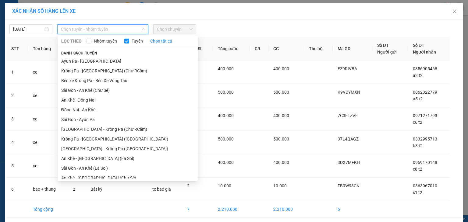
click at [127, 183] on li "Bến xe Vũng Tàu - Bến xe Krông Pa" at bounding box center [128, 188] width 140 height 10
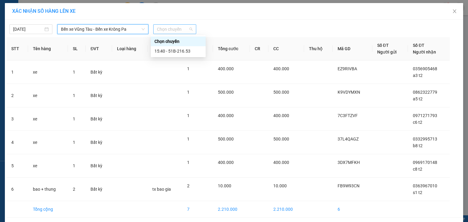
click at [176, 32] on span "Chọn chuyến" at bounding box center [175, 29] width 36 height 9
click at [183, 52] on div "15:40 - 51B-216.53" at bounding box center [178, 51] width 48 height 7
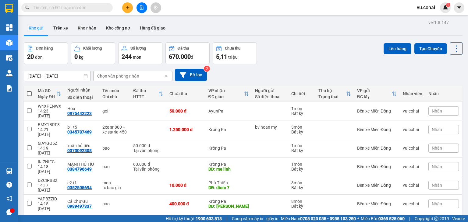
click at [31, 176] on td at bounding box center [29, 185] width 11 height 19
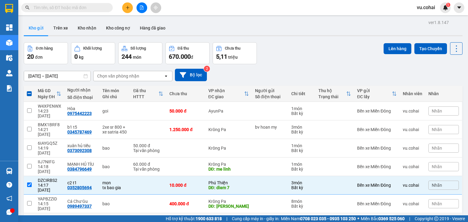
click at [28, 213] on td at bounding box center [29, 222] width 11 height 19
click at [391, 43] on button "Lên hàng" at bounding box center [397, 48] width 28 height 11
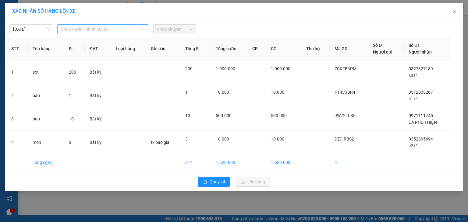
click at [136, 28] on span "Chọn tuyến - nhóm tuyến" at bounding box center [103, 29] width 84 height 9
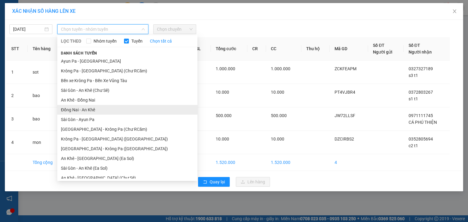
click at [110, 105] on li "Đồng Nai - An Khê" at bounding box center [127, 110] width 140 height 10
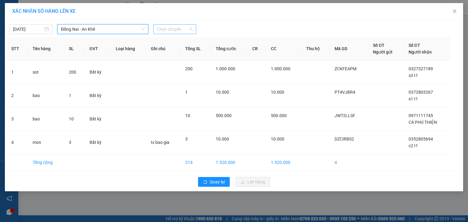
click at [174, 31] on span "Chọn chuyến" at bounding box center [175, 29] width 36 height 9
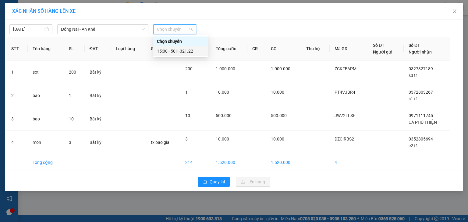
click at [191, 51] on div "15:00 - 50H-321.22" at bounding box center [181, 51] width 48 height 7
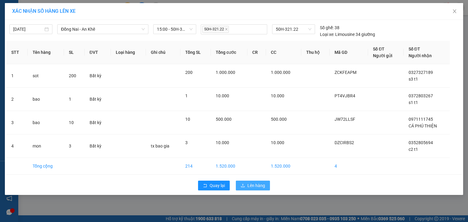
click at [251, 185] on span "Lên hàng" at bounding box center [256, 185] width 18 height 7
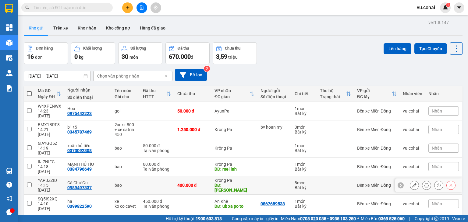
click at [32, 176] on td at bounding box center [29, 185] width 11 height 19
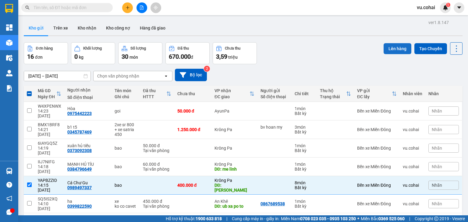
click at [385, 43] on button "Lên hàng" at bounding box center [397, 48] width 28 height 11
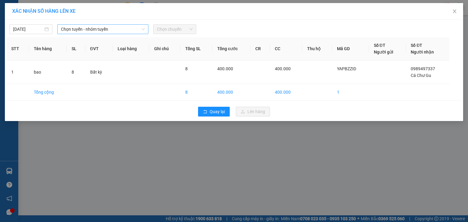
click at [123, 27] on span "Chọn tuyến - nhóm tuyến" at bounding box center [103, 29] width 84 height 9
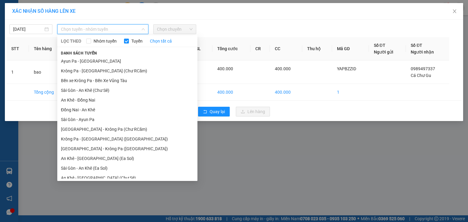
click at [134, 193] on li "BX Miền Tây - [GEOGRAPHIC_DATA] ([GEOGRAPHIC_DATA] - [GEOGRAPHIC_DATA])" at bounding box center [127, 201] width 140 height 16
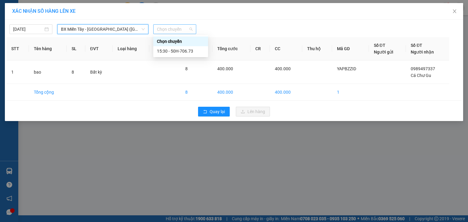
click at [178, 28] on span "Chọn chuyến" at bounding box center [175, 29] width 36 height 9
click at [193, 51] on div "15:30 - 50H-706.73" at bounding box center [181, 51] width 48 height 7
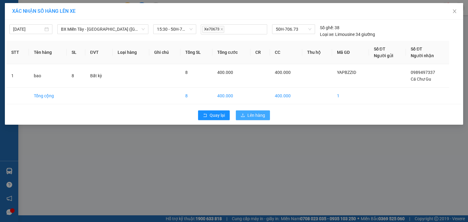
click at [258, 114] on span "Lên hàng" at bounding box center [256, 115] width 18 height 7
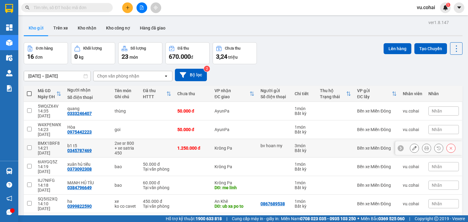
click at [31, 146] on input "checkbox" at bounding box center [29, 148] width 5 height 5
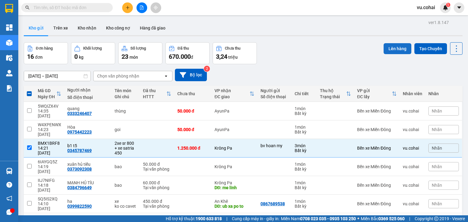
click at [398, 47] on button "Lên hàng" at bounding box center [397, 48] width 28 height 11
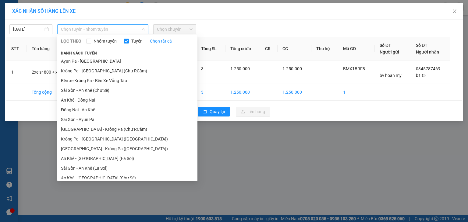
click at [134, 28] on span "Chọn tuyến - nhóm tuyến" at bounding box center [103, 29] width 84 height 9
click at [109, 144] on li "[GEOGRAPHIC_DATA] - Krông Pa ([GEOGRAPHIC_DATA])" at bounding box center [127, 149] width 140 height 10
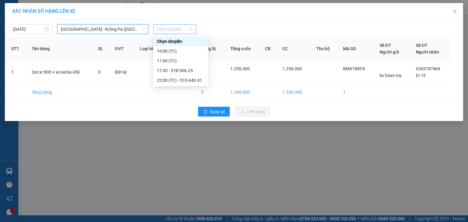
click at [175, 30] on span "Chọn chuyến" at bounding box center [175, 29] width 36 height 9
click at [185, 71] on div "17:45 - 51B-506.25" at bounding box center [181, 70] width 48 height 7
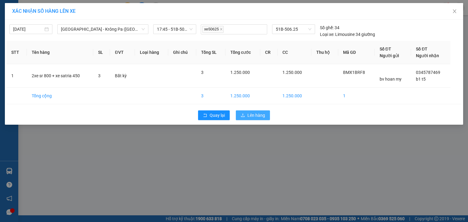
click at [259, 116] on span "Lên hàng" at bounding box center [256, 115] width 18 height 7
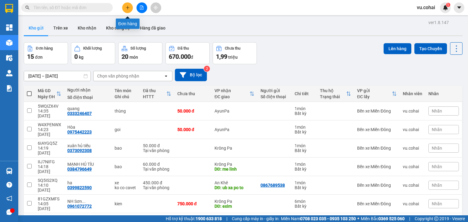
click at [128, 8] on icon "plus" at bounding box center [127, 7] width 3 height 0
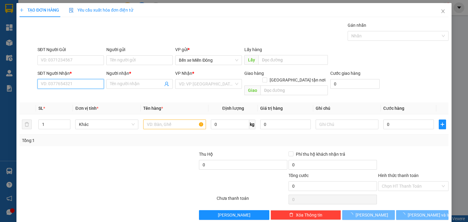
click at [99, 83] on input "SĐT Người Nhận *" at bounding box center [70, 84] width 66 height 10
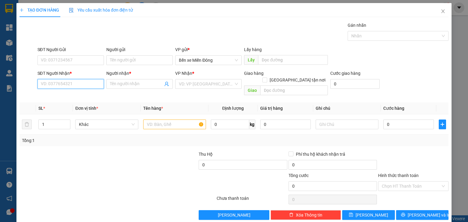
paste input "0902999056"
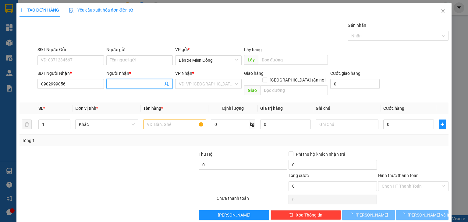
click at [133, 85] on input "Người nhận *" at bounding box center [136, 84] width 53 height 7
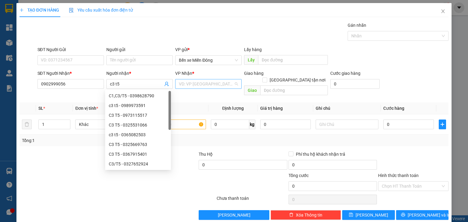
click at [192, 82] on input "search" at bounding box center [206, 83] width 55 height 9
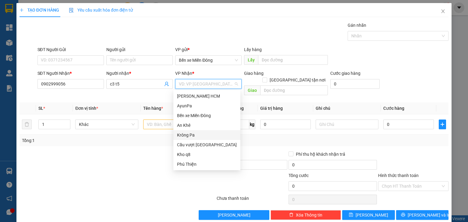
click at [191, 136] on div "Krông Pa" at bounding box center [207, 135] width 60 height 7
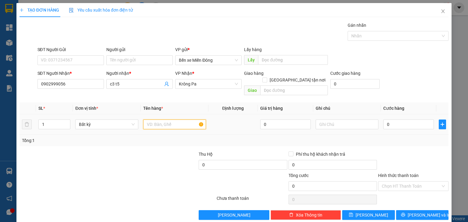
click at [174, 120] on input "text" at bounding box center [174, 125] width 63 height 10
click at [414, 120] on input "0" at bounding box center [408, 125] width 51 height 10
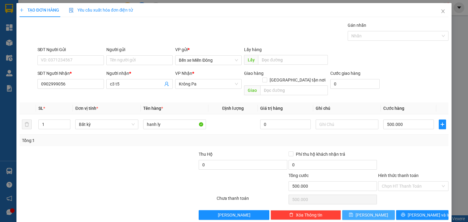
click at [379, 210] on button "[PERSON_NAME]" at bounding box center [368, 215] width 53 height 10
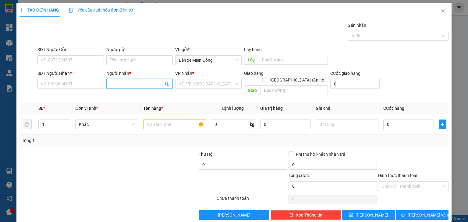
click at [142, 85] on input "Người nhận *" at bounding box center [136, 84] width 53 height 7
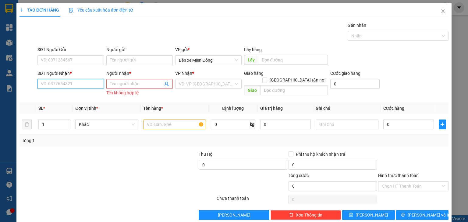
click at [69, 84] on input "SĐT Người Nhận *" at bounding box center [70, 84] width 66 height 10
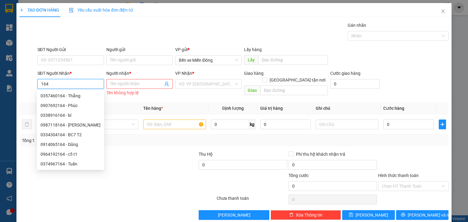
click at [74, 117] on div "0338916164 - bí" at bounding box center [71, 115] width 60 height 7
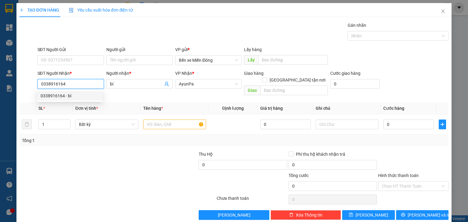
drag, startPoint x: 73, startPoint y: 82, endPoint x: 29, endPoint y: 87, distance: 44.2
click at [29, 87] on div "SĐT Người Nhận * 0338916164 Người nhận * bí VP Nhận * AyunPa Giao hàng Giao tận…" at bounding box center [234, 84] width 430 height 28
click at [95, 95] on div "0338916164 - bí" at bounding box center [70, 96] width 58 height 7
click at [89, 85] on input "SĐT Người Nhận *" at bounding box center [70, 84] width 66 height 10
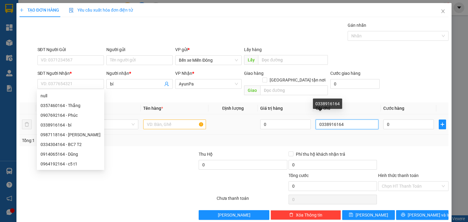
drag, startPoint x: 344, startPoint y: 117, endPoint x: 264, endPoint y: 128, distance: 81.1
click at [264, 128] on div "SL * Đơn vị tính * Tên hàng * Định lượng Giá trị hàng Ghi chú Cước hàng 1 Bất k…" at bounding box center [233, 125] width 429 height 44
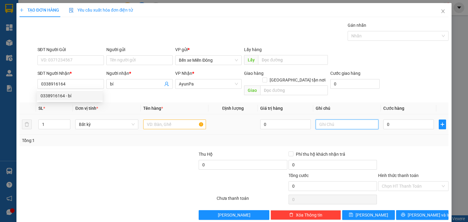
click at [322, 120] on input "text" at bounding box center [346, 125] width 63 height 10
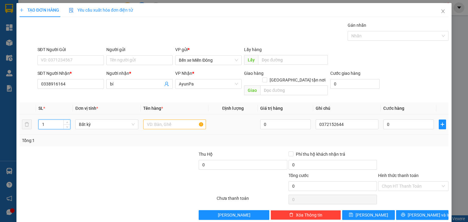
click at [55, 120] on input "1" at bounding box center [54, 124] width 31 height 9
click at [160, 120] on input "text" at bounding box center [174, 125] width 63 height 10
click at [398, 120] on input "0" at bounding box center [408, 125] width 51 height 10
click at [400, 120] on input "0" at bounding box center [408, 125] width 51 height 10
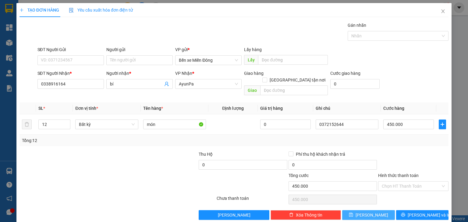
click at [376, 210] on button "[PERSON_NAME]" at bounding box center [368, 215] width 53 height 10
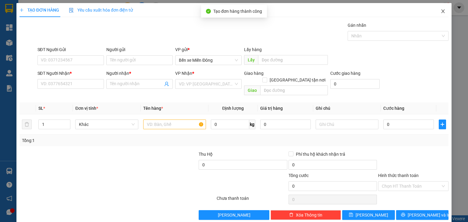
click at [439, 14] on span "Close" at bounding box center [442, 11] width 17 height 17
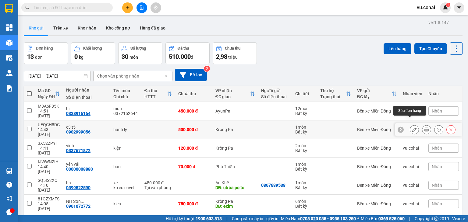
click at [412, 128] on icon at bounding box center [414, 130] width 4 height 4
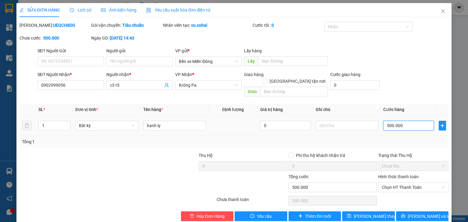
click at [401, 121] on input "500.000" at bounding box center [408, 126] width 51 height 10
click at [392, 183] on span "Chọn HT Thanh Toán" at bounding box center [413, 187] width 63 height 9
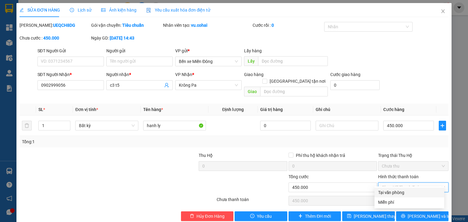
click at [387, 194] on div "Tại văn phòng" at bounding box center [409, 192] width 62 height 7
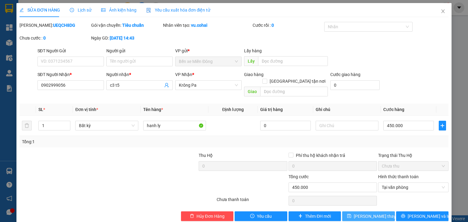
click at [370, 213] on span "[PERSON_NAME] thay đổi" at bounding box center [378, 216] width 49 height 7
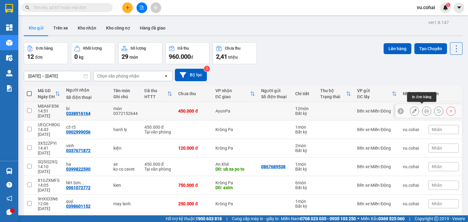
click at [423, 111] on button at bounding box center [426, 111] width 9 height 11
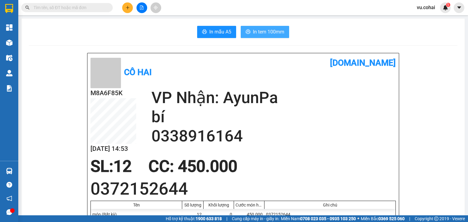
click at [271, 30] on span "In tem 100mm" at bounding box center [268, 32] width 31 height 8
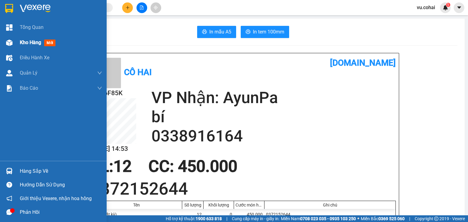
click at [16, 42] on div "Kho hàng mới" at bounding box center [53, 42] width 107 height 15
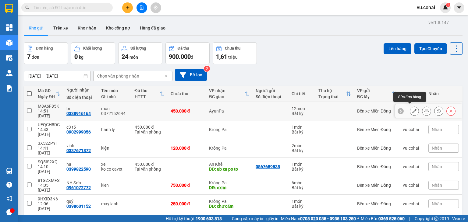
click at [412, 109] on icon at bounding box center [414, 111] width 4 height 4
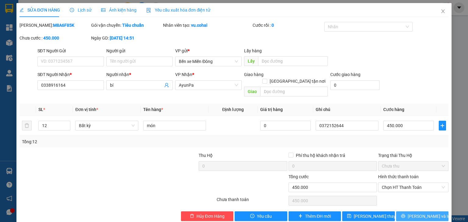
click at [429, 213] on span "[PERSON_NAME] và In" at bounding box center [428, 216] width 43 height 7
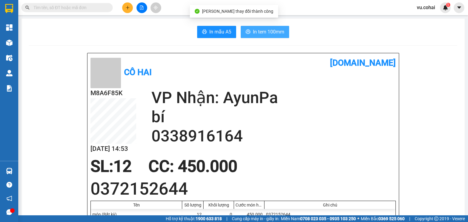
click at [267, 34] on span "In tem 100mm" at bounding box center [268, 32] width 31 height 8
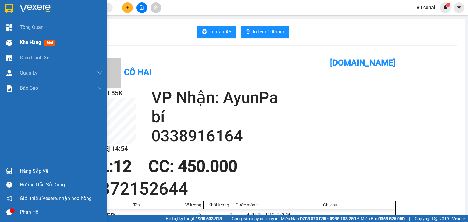
click at [13, 42] on div at bounding box center [9, 42] width 11 height 11
